Goal: Information Seeking & Learning: Learn about a topic

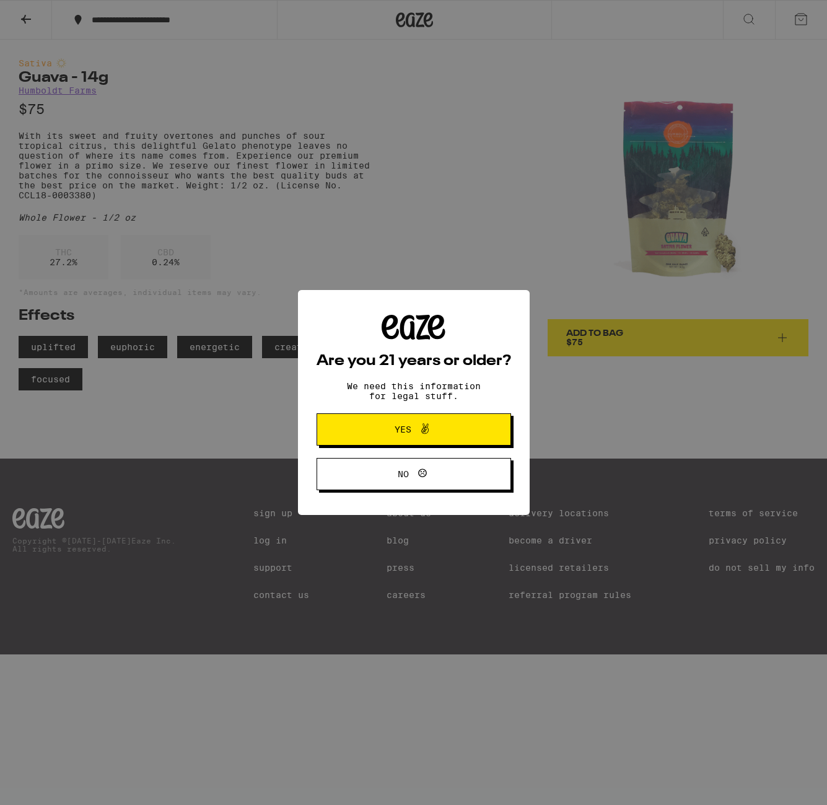
click at [407, 433] on span "Yes" at bounding box center [403, 429] width 17 height 9
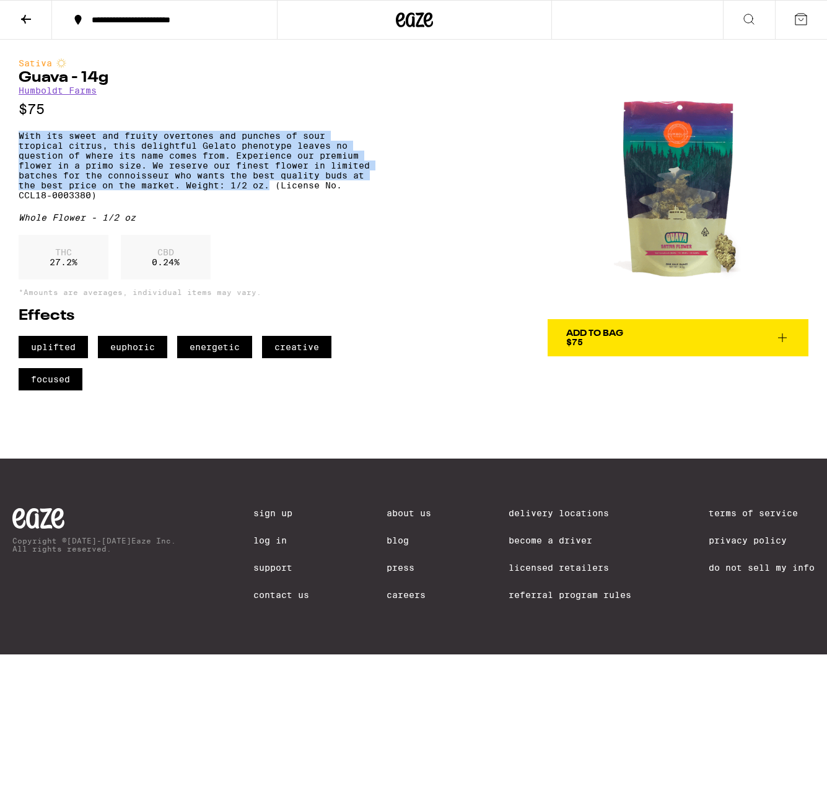
drag, startPoint x: 19, startPoint y: 140, endPoint x: 270, endPoint y: 205, distance: 258.5
click at [270, 200] on p "With its sweet and fruity overtones and punches of sour tropical citrus, this d…" at bounding box center [197, 165] width 357 height 69
copy p "With its sweet and fruity overtones and punches of sour tropical citrus, this d…"
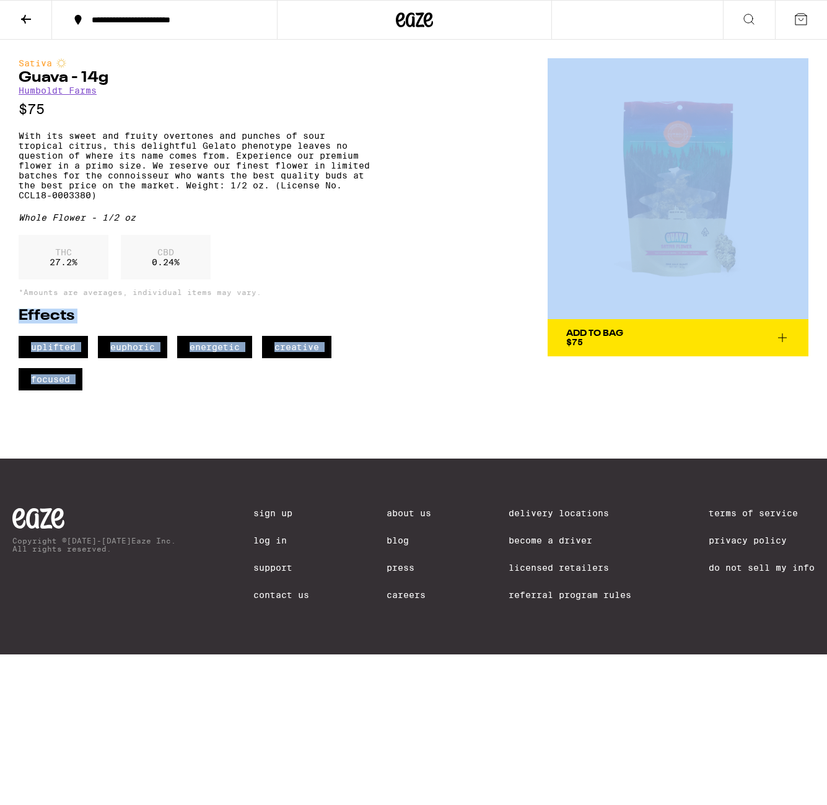
drag, startPoint x: 20, startPoint y: 340, endPoint x: 278, endPoint y: 428, distance: 271.6
click at [278, 428] on div "**********" at bounding box center [413, 327] width 827 height 654
copy div "Effects uplifted euphoric energetic creative focused Sativa Guava - 14g Humbold…"
